Goal: Information Seeking & Learning: Learn about a topic

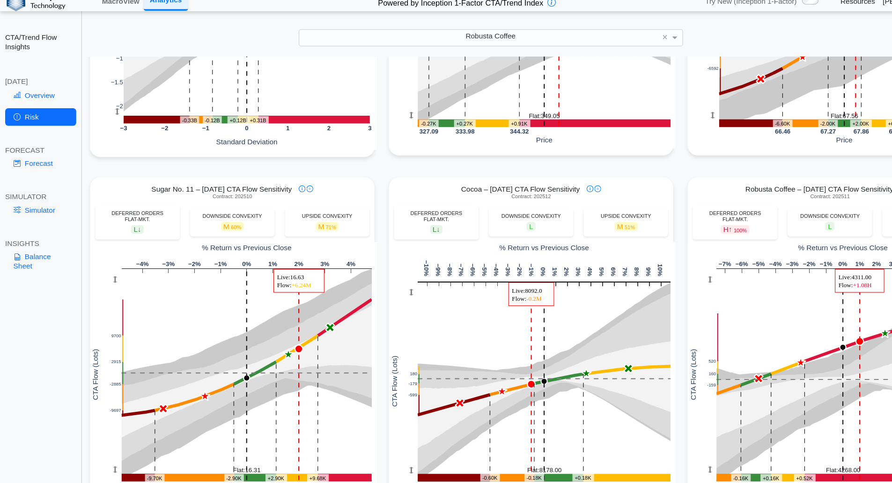
scroll to position [246, 0]
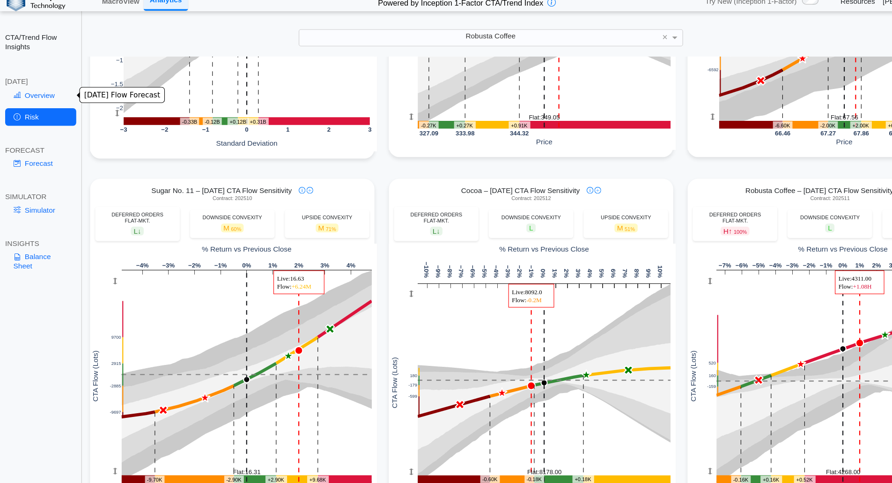
click at [39, 93] on link "Overview" at bounding box center [37, 95] width 65 height 16
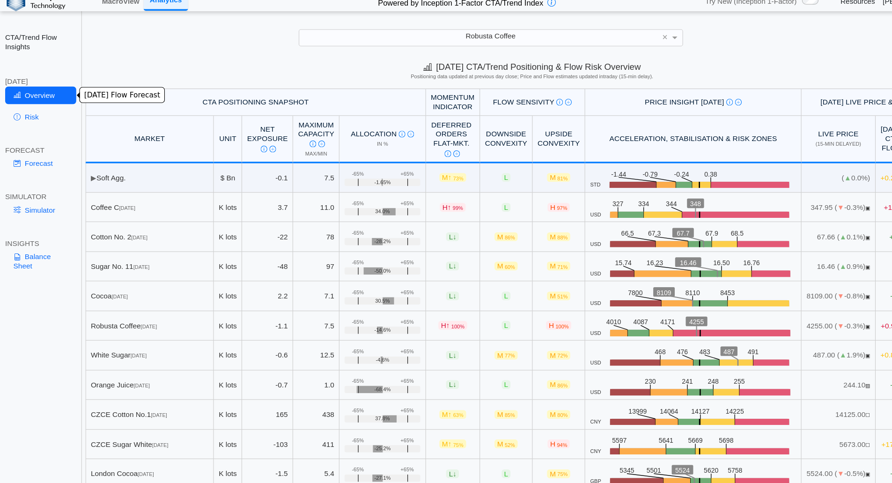
scroll to position [0, 0]
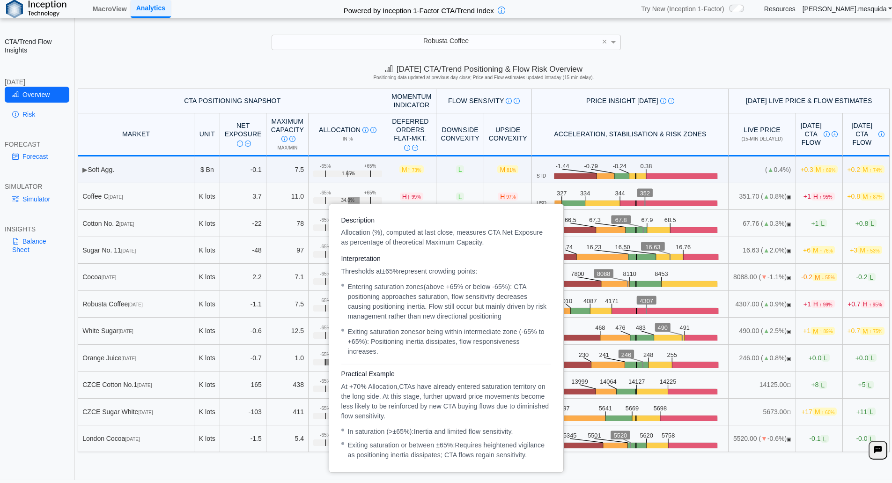
click at [370, 131] on img at bounding box center [373, 130] width 6 height 6
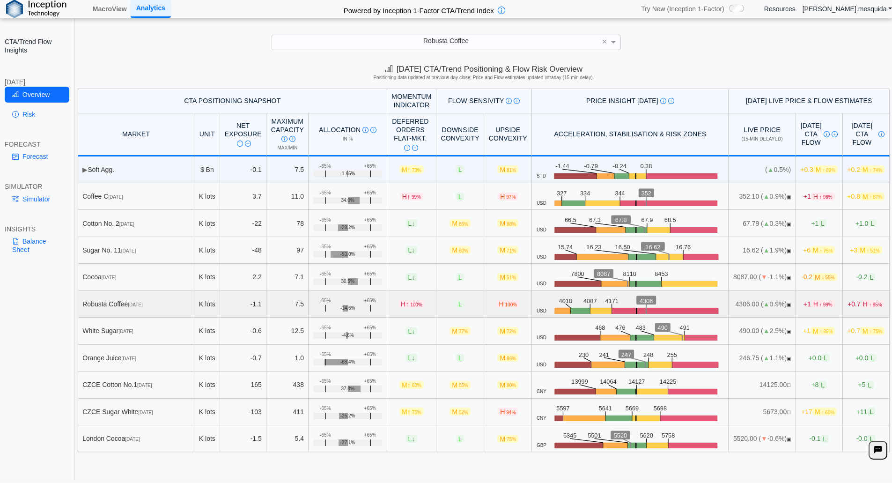
click at [811, 305] on span "H ↑ 99%" at bounding box center [823, 304] width 24 height 8
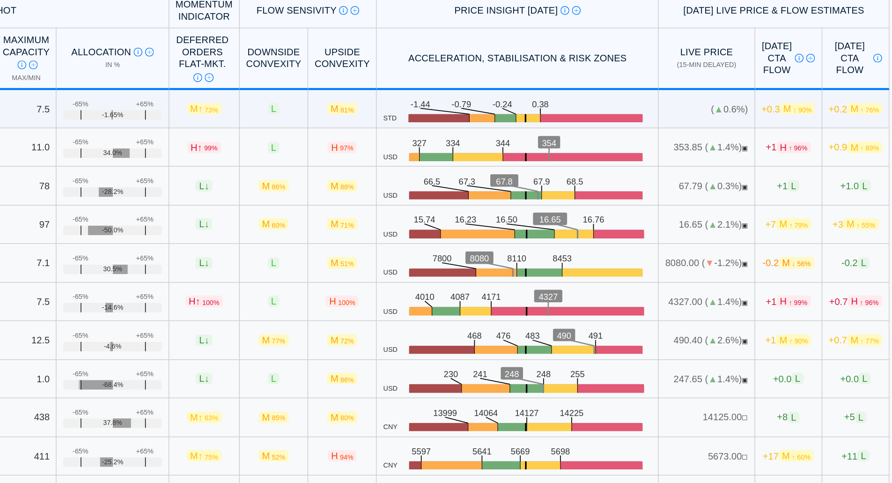
click at [744, 142] on th "Live Price (15-min delayed)" at bounding box center [761, 134] width 67 height 43
